Goal: Information Seeking & Learning: Compare options

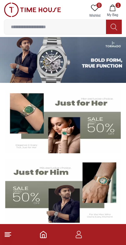
click at [116, 10] on button "1 My Bag" at bounding box center [112, 11] width 19 height 17
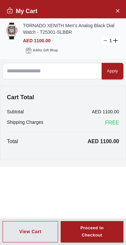
click at [12, 26] on img at bounding box center [12, 31] width 13 height 17
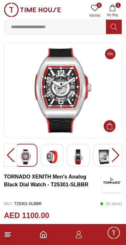
click at [44, 116] on img at bounding box center [62, 90] width 107 height 85
click at [118, 158] on div at bounding box center [115, 155] width 13 height 23
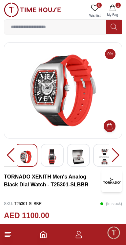
click at [8, 155] on div at bounding box center [10, 155] width 13 height 23
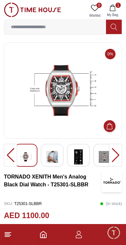
click at [55, 156] on img at bounding box center [52, 156] width 12 height 15
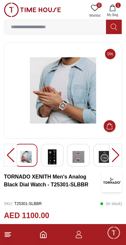
click at [70, 96] on img at bounding box center [62, 90] width 107 height 85
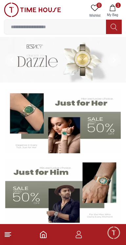
click at [29, 27] on input at bounding box center [54, 26] width 101 height 13
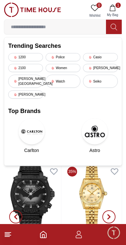
scroll to position [112, 0]
click at [31, 195] on img at bounding box center [32, 196] width 57 height 65
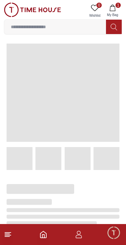
click at [23, 28] on input at bounding box center [54, 26] width 101 height 13
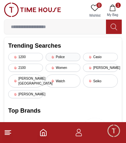
click at [61, 60] on div "Police" at bounding box center [62, 57] width 35 height 8
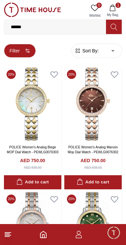
click at [16, 48] on button "Filter" at bounding box center [20, 51] width 32 height 14
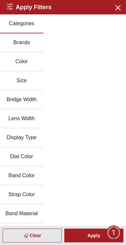
click at [15, 192] on button "Strap Color" at bounding box center [21, 194] width 43 height 19
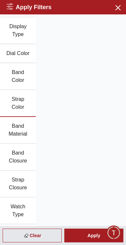
scroll to position [126, 0]
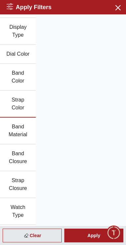
click at [18, 133] on button "Band Material" at bounding box center [18, 130] width 36 height 27
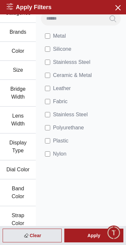
scroll to position [0, 0]
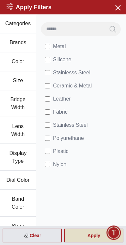
click at [91, 234] on div "Apply" at bounding box center [93, 235] width 59 height 14
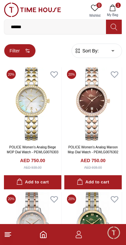
click at [13, 51] on button "Filter" at bounding box center [20, 51] width 32 height 14
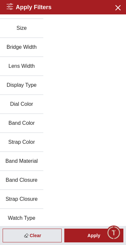
scroll to position [129, 0]
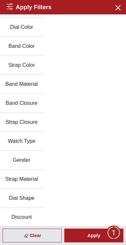
click at [21, 155] on button "Gender" at bounding box center [21, 160] width 43 height 19
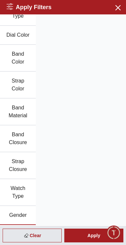
scroll to position [0, 0]
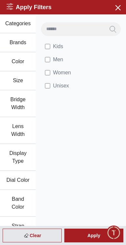
click at [18, 61] on button "Color" at bounding box center [18, 61] width 36 height 19
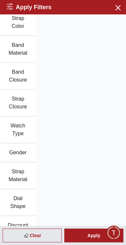
scroll to position [208, 0]
click at [16, 176] on button "Strap Material" at bounding box center [18, 175] width 36 height 27
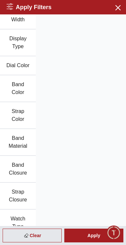
scroll to position [114, 0]
click at [18, 143] on button "Band Material" at bounding box center [18, 142] width 36 height 27
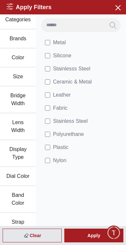
scroll to position [0, 0]
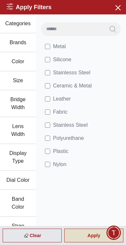
click at [98, 238] on div "Apply" at bounding box center [93, 235] width 59 height 14
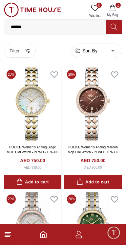
click at [68, 24] on input "******" at bounding box center [54, 26] width 101 height 13
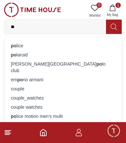
type input "*"
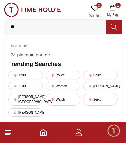
type input "*"
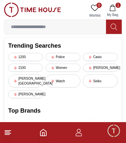
click at [9, 132] on line at bounding box center [7, 132] width 5 height 0
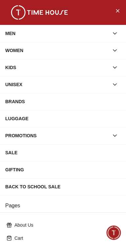
click at [10, 36] on div "MEN" at bounding box center [56, 33] width 103 height 12
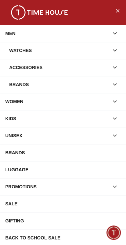
click at [20, 52] on div "Watches" at bounding box center [58, 50] width 99 height 12
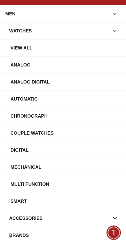
scroll to position [19, 0]
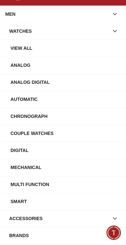
click at [18, 66] on div "Analog" at bounding box center [65, 65] width 110 height 12
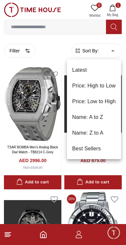
click at [82, 70] on li "Latest" at bounding box center [94, 70] width 54 height 16
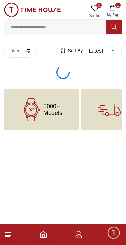
click at [89, 52] on body "100% Genuine products with International Warranty Shop From [GEOGRAPHIC_DATA] |…" at bounding box center [63, 65] width 126 height 130
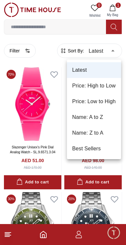
click at [88, 102] on li "Price: Low to High" at bounding box center [94, 102] width 54 height 16
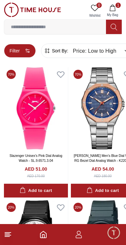
click at [16, 53] on button "Filter" at bounding box center [20, 51] width 32 height 14
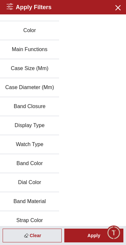
scroll to position [31, 0]
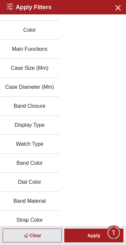
click at [21, 203] on button "Band Material" at bounding box center [29, 201] width 59 height 19
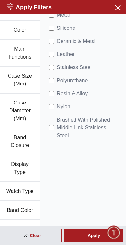
scroll to position [0, 0]
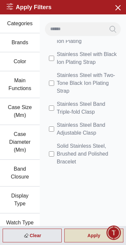
click at [97, 241] on div "Apply" at bounding box center [93, 235] width 59 height 14
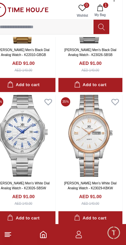
scroll to position [1238, 12]
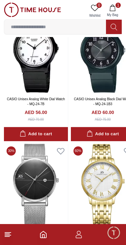
scroll to position [189, 0]
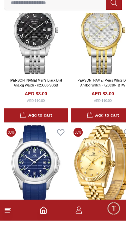
scroll to position [593, 0]
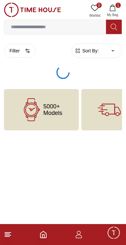
type input "******"
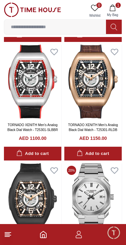
scroll to position [770, 0]
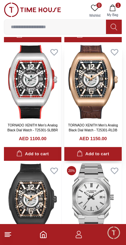
click at [97, 99] on img at bounding box center [92, 82] width 57 height 74
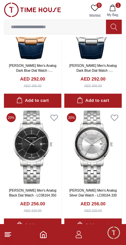
scroll to position [1152, 0]
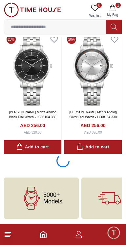
scroll to position [1152, 0]
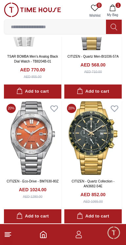
scroll to position [1710, 0]
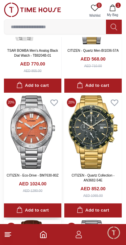
click at [30, 141] on img at bounding box center [32, 132] width 57 height 74
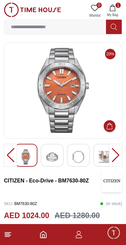
click at [118, 156] on div at bounding box center [115, 155] width 13 height 23
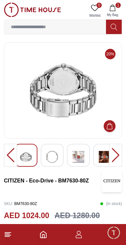
click at [115, 156] on div at bounding box center [115, 155] width 13 height 23
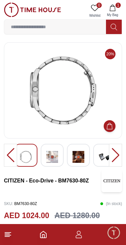
click at [114, 158] on div at bounding box center [115, 155] width 13 height 23
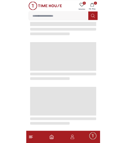
scroll to position [1115, 0]
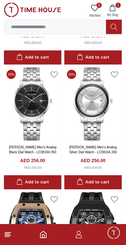
click at [29, 26] on input at bounding box center [54, 26] width 101 height 13
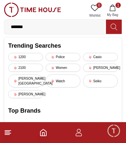
type input "*******"
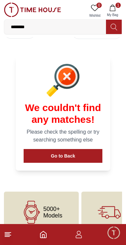
scroll to position [32, 0]
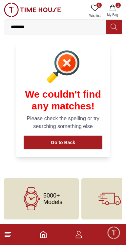
click at [58, 28] on input "*******" at bounding box center [54, 26] width 101 height 13
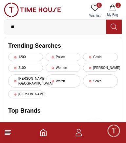
type input "*"
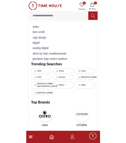
scroll to position [1115, 0]
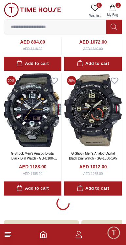
click at [74, 25] on input at bounding box center [54, 26] width 101 height 13
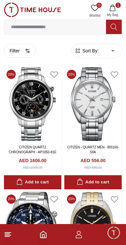
scroll to position [1115, 0]
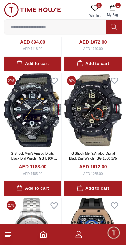
click at [42, 8] on img at bounding box center [32, 10] width 57 height 14
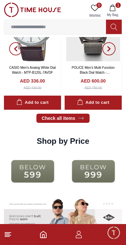
scroll to position [766, 0]
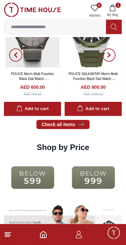
click at [61, 26] on input at bounding box center [54, 26] width 101 height 13
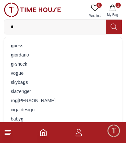
type input "*"
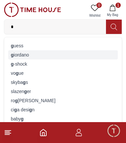
click at [15, 58] on div "[PERSON_NAME]" at bounding box center [62, 54] width 109 height 9
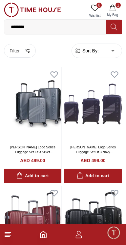
click at [64, 25] on input "********" at bounding box center [54, 26] width 101 height 13
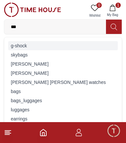
type input "***"
click at [17, 43] on div "g-shock" at bounding box center [62, 45] width 109 height 9
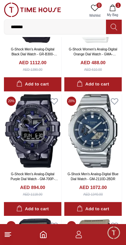
scroll to position [597, 0]
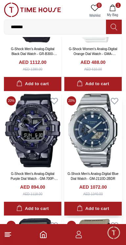
click at [91, 143] on img at bounding box center [92, 131] width 57 height 74
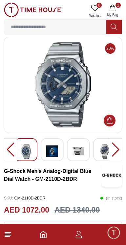
scroll to position [4, 0]
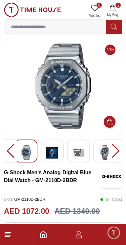
scroll to position [597, 0]
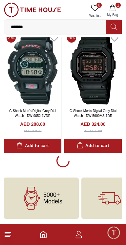
scroll to position [1157, 0]
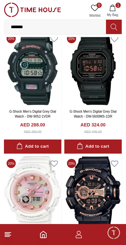
scroll to position [1158, 0]
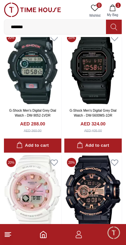
click at [68, 25] on input "*******" at bounding box center [54, 26] width 101 height 13
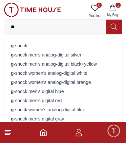
type input "*"
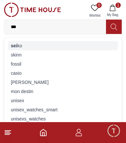
type input "***"
click at [65, 42] on div "sei ko" at bounding box center [62, 45] width 109 height 9
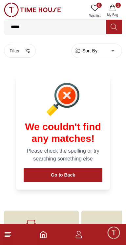
click at [66, 27] on input "*****" at bounding box center [54, 26] width 101 height 13
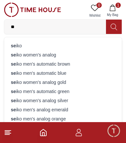
type input "*"
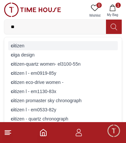
type input "**"
click at [71, 46] on div "ci tizen" at bounding box center [62, 45] width 109 height 9
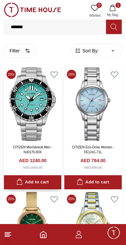
click at [30, 108] on img at bounding box center [32, 104] width 57 height 74
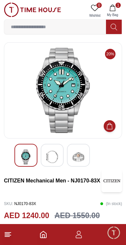
click at [94, 79] on img at bounding box center [62, 90] width 107 height 85
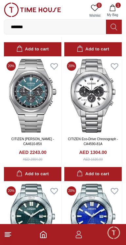
scroll to position [506, 0]
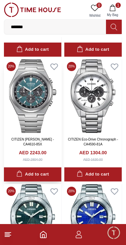
click at [33, 103] on img at bounding box center [32, 96] width 57 height 74
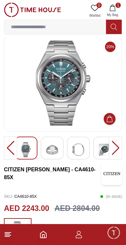
scroll to position [8, 0]
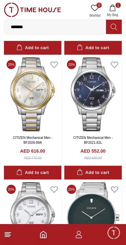
scroll to position [882, 0]
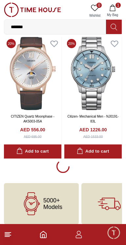
scroll to position [1153, 0]
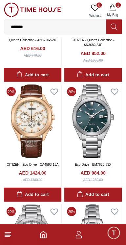
scroll to position [2213, 0]
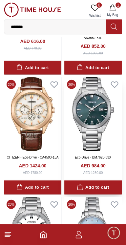
click at [94, 107] on img at bounding box center [92, 114] width 57 height 74
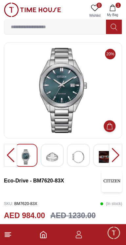
click at [49, 163] on img at bounding box center [52, 156] width 12 height 15
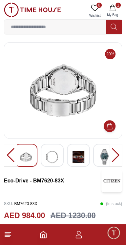
click at [118, 151] on div at bounding box center [115, 155] width 13 height 23
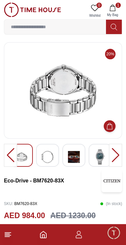
click at [113, 159] on div at bounding box center [115, 155] width 13 height 23
click at [114, 159] on div at bounding box center [115, 155] width 13 height 23
click at [115, 156] on div at bounding box center [115, 155] width 13 height 23
click at [99, 162] on img at bounding box center [100, 156] width 12 height 15
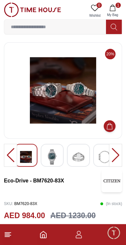
click at [69, 73] on img at bounding box center [62, 90] width 107 height 85
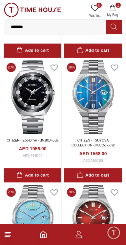
scroll to position [2852, 0]
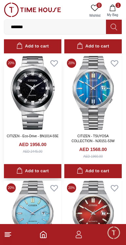
click at [22, 84] on img at bounding box center [32, 93] width 57 height 74
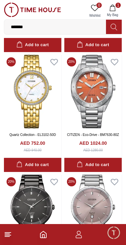
scroll to position [1872, 0]
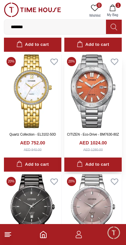
click at [97, 99] on img at bounding box center [92, 91] width 57 height 74
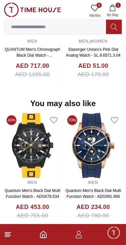
scroll to position [598, 0]
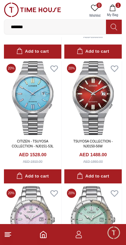
scroll to position [2969, 0]
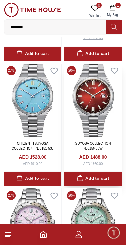
click at [102, 121] on img at bounding box center [92, 100] width 57 height 74
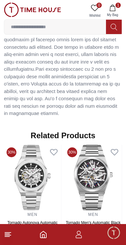
scroll to position [693, 0]
click at [25, 176] on img at bounding box center [32, 177] width 57 height 65
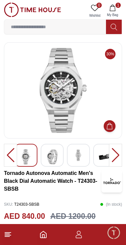
click at [51, 160] on img at bounding box center [52, 156] width 12 height 15
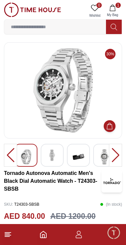
click at [102, 161] on img at bounding box center [104, 156] width 12 height 15
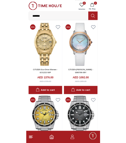
scroll to position [2494, 0]
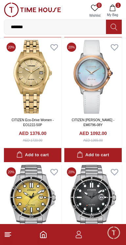
click at [73, 33] on input "*******" at bounding box center [54, 26] width 101 height 13
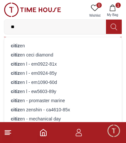
type input "*"
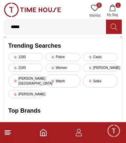
type input "******"
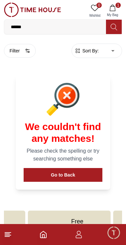
click at [40, 16] on img at bounding box center [32, 10] width 57 height 14
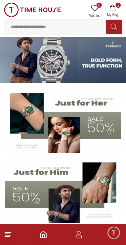
click at [36, 28] on input at bounding box center [54, 26] width 101 height 13
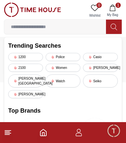
type input "*"
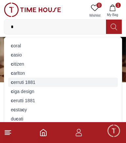
type input "*"
click at [16, 80] on div "c erruti 1881" at bounding box center [62, 82] width 109 height 9
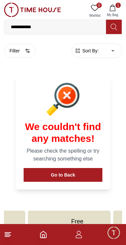
click at [60, 32] on input "**********" at bounding box center [54, 26] width 101 height 13
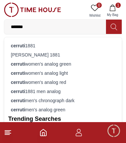
type input "******"
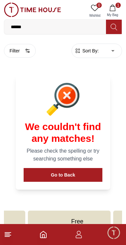
scroll to position [32, 0]
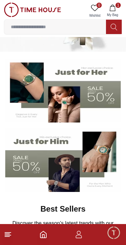
scroll to position [32, 0]
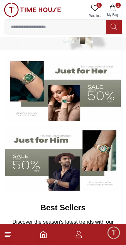
click at [24, 74] on img at bounding box center [62, 89] width 115 height 64
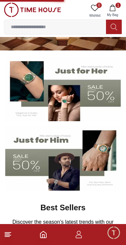
click at [99, 92] on img at bounding box center [62, 89] width 115 height 64
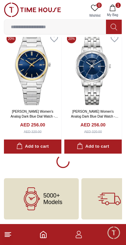
scroll to position [1158, 0]
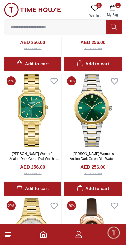
scroll to position [2485, 0]
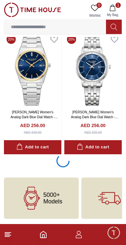
scroll to position [1157, 0]
click at [45, 106] on img at bounding box center [32, 69] width 57 height 74
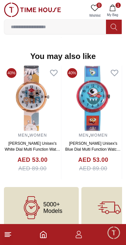
scroll to position [647, 0]
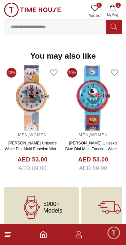
click at [59, 26] on input at bounding box center [54, 26] width 101 height 13
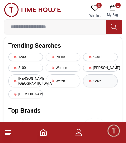
click at [103, 76] on div "Seiko" at bounding box center [100, 81] width 35 height 13
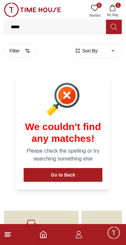
click at [84, 25] on input "*****" at bounding box center [54, 26] width 101 height 13
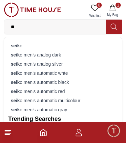
type input "*"
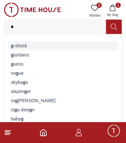
type input "*"
click at [13, 46] on strong "g" at bounding box center [12, 45] width 3 height 5
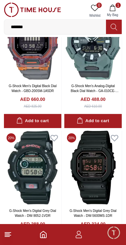
scroll to position [1158, 0]
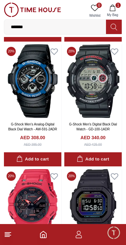
scroll to position [1517, 0]
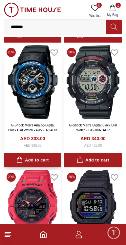
click at [30, 96] on img at bounding box center [32, 82] width 57 height 74
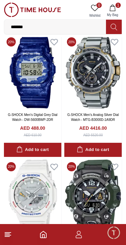
scroll to position [2649, 0]
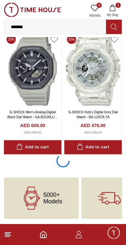
scroll to position [3652, 0]
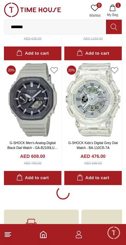
scroll to position [3652, 0]
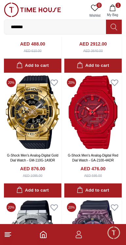
scroll to position [5099, 0]
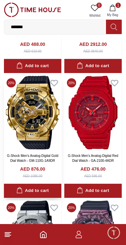
click at [23, 124] on img at bounding box center [32, 113] width 57 height 74
